Goal: Navigation & Orientation: Find specific page/section

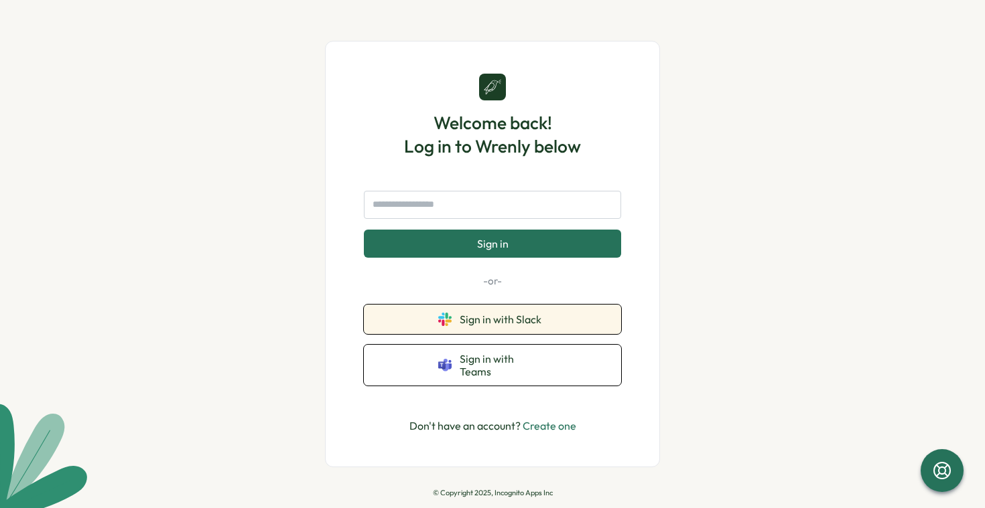
click at [517, 326] on span "Sign in with Slack" at bounding box center [503, 320] width 87 height 12
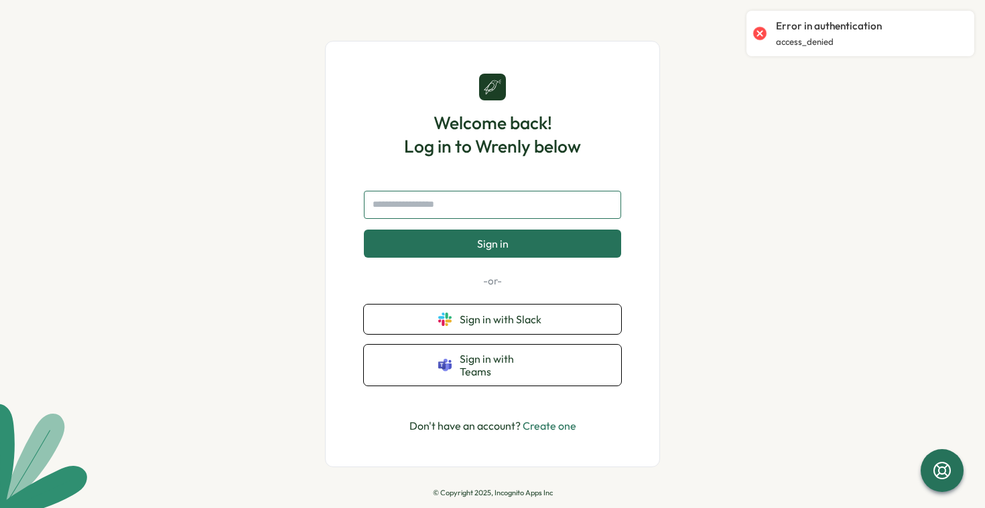
click at [488, 209] on input "text" at bounding box center [492, 205] width 257 height 28
type input "**********"
click at [529, 258] on button "Sign in" at bounding box center [492, 244] width 257 height 28
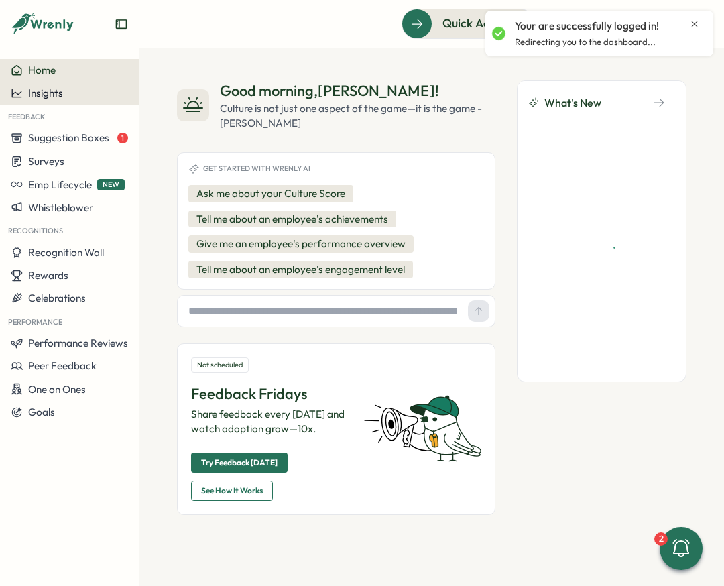
click at [55, 92] on span "Insights" at bounding box center [45, 92] width 35 height 13
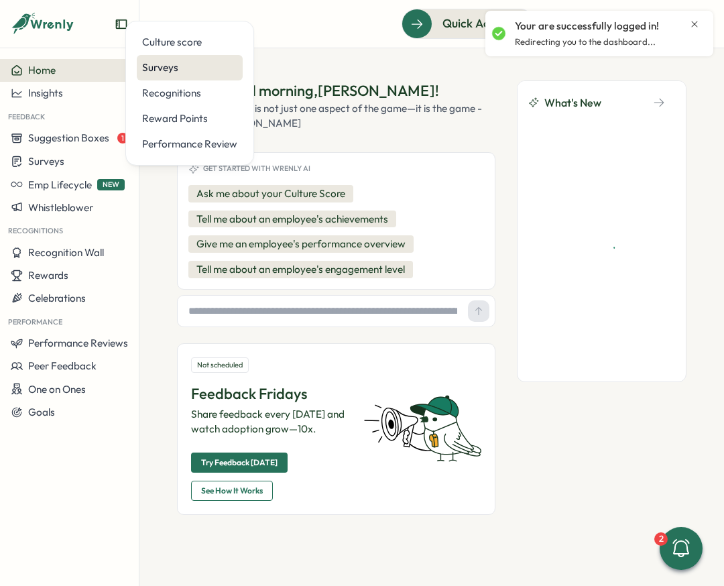
click at [196, 78] on div "Surveys" at bounding box center [190, 67] width 106 height 25
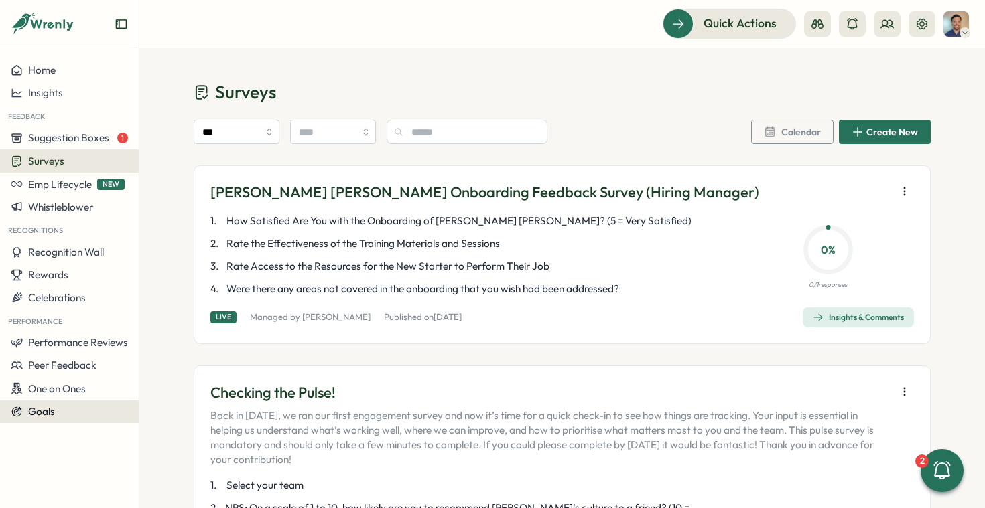
click at [70, 415] on div "Goals" at bounding box center [69, 412] width 117 height 12
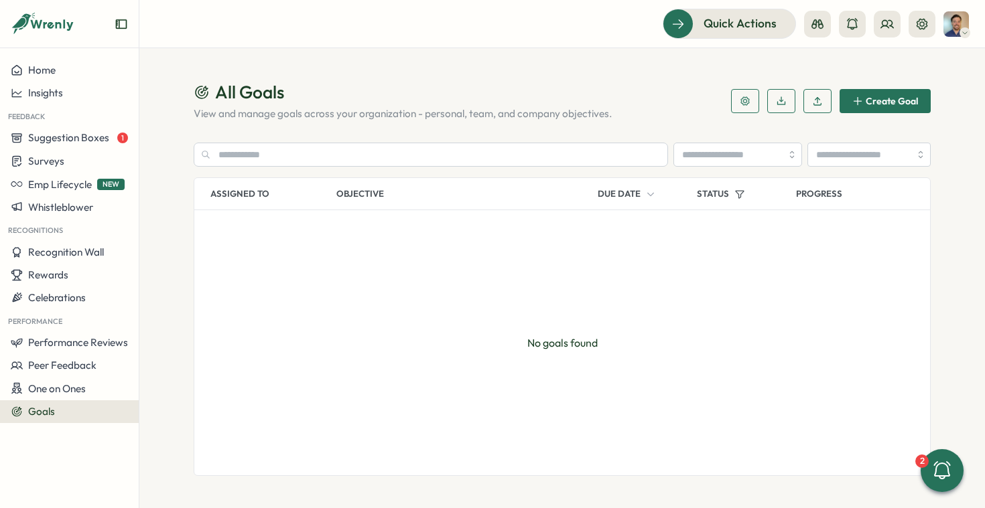
click at [723, 34] on img at bounding box center [955, 23] width 25 height 25
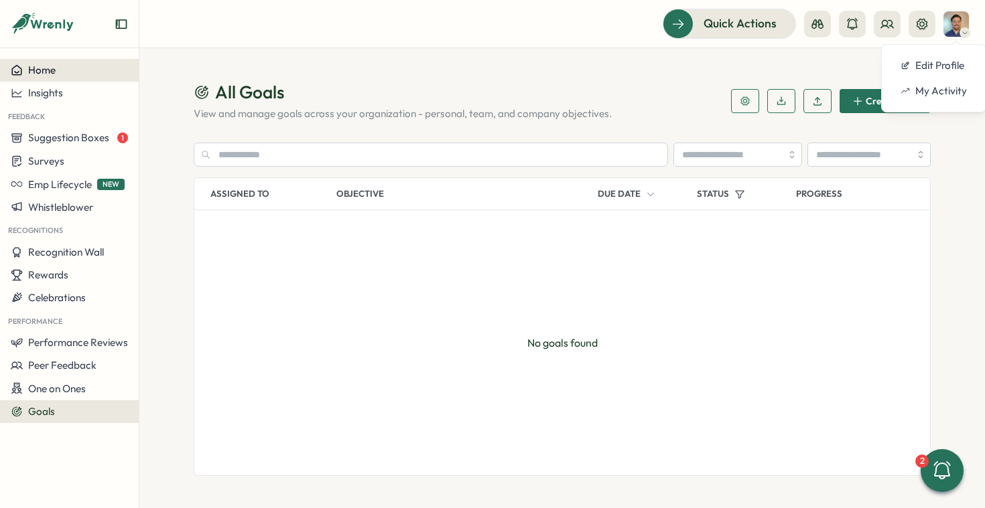
click at [44, 77] on button "Home" at bounding box center [69, 70] width 139 height 23
